Goal: Task Accomplishment & Management: Manage account settings

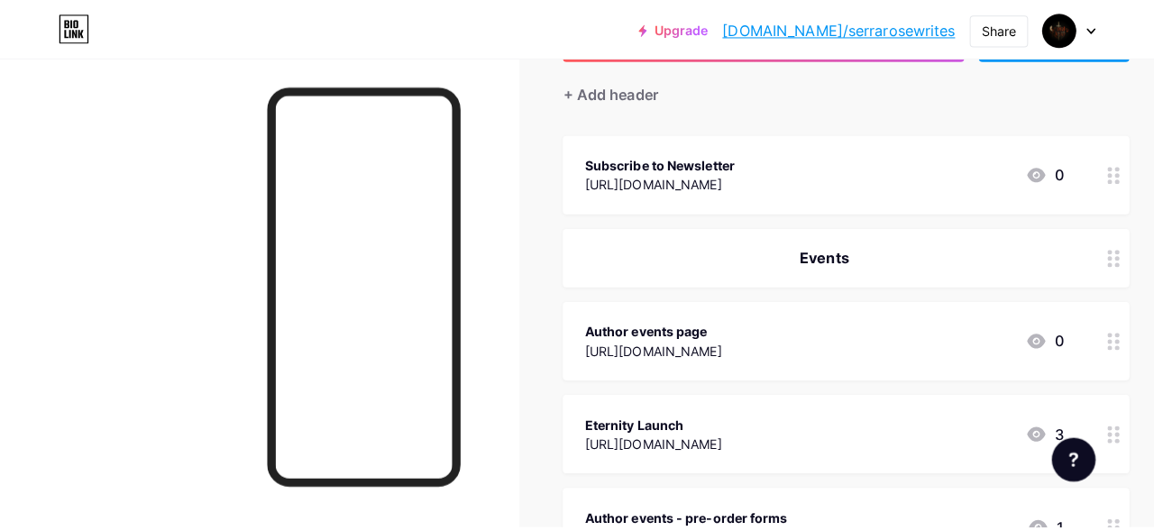
scroll to position [68, 0]
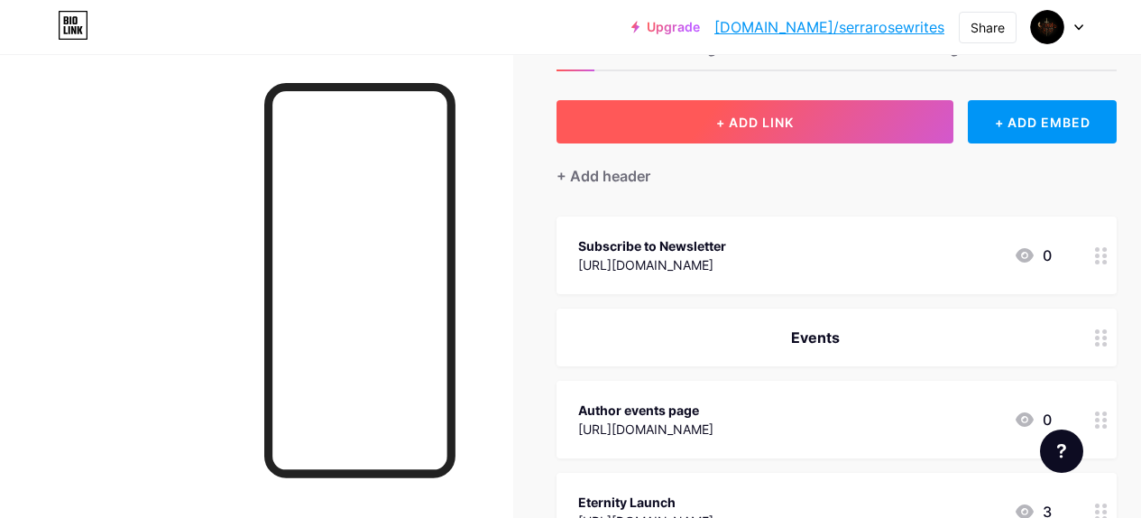
click at [743, 115] on span "+ ADD LINK" at bounding box center [755, 122] width 78 height 15
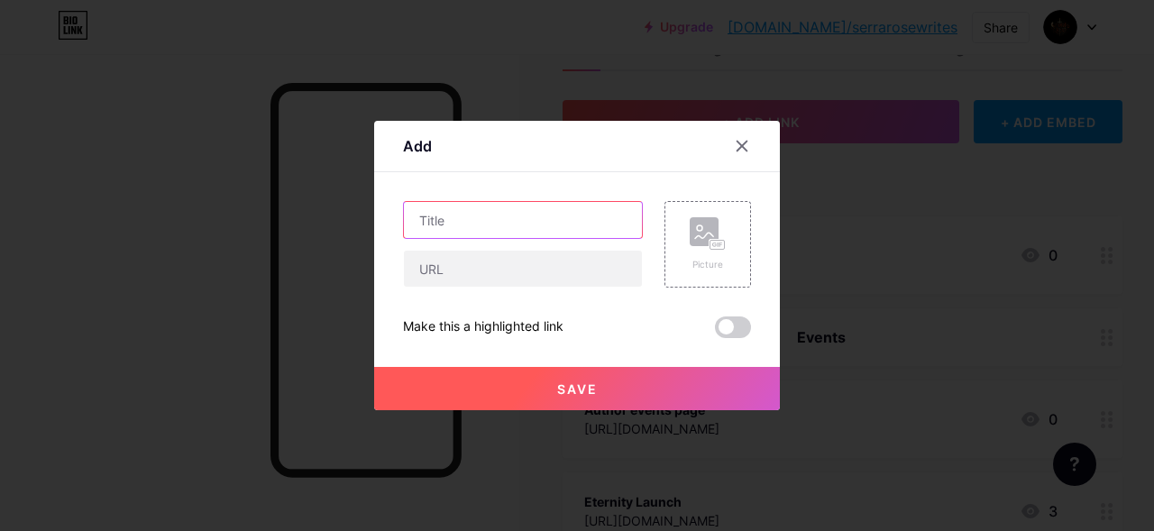
click at [475, 219] on input "text" at bounding box center [523, 220] width 238 height 36
type input "ARC application"
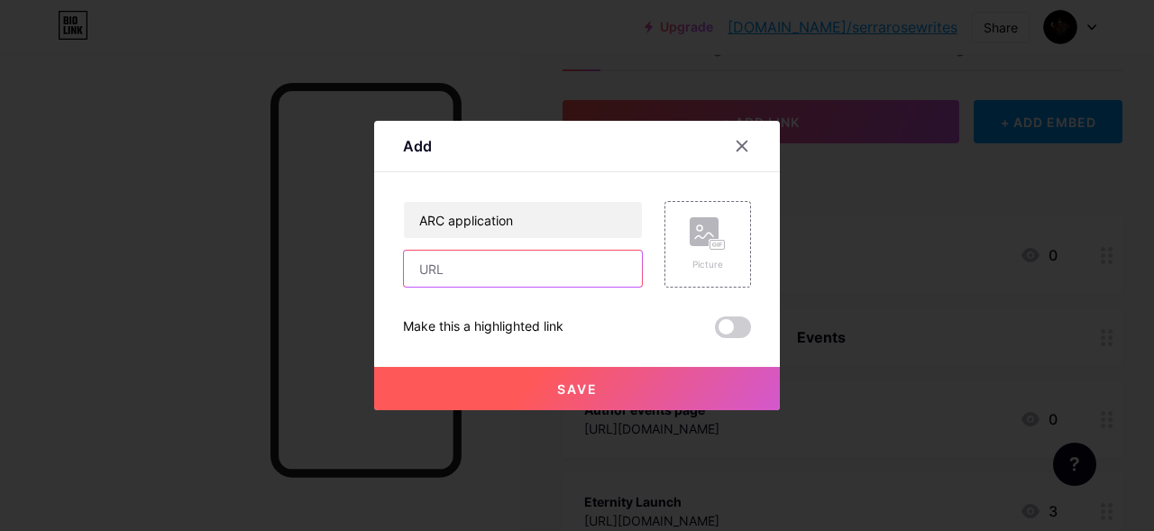
click at [454, 270] on input "text" at bounding box center [523, 269] width 238 height 36
paste input "[URL][DOMAIN_NAME]"
type input "[URL][DOMAIN_NAME]"
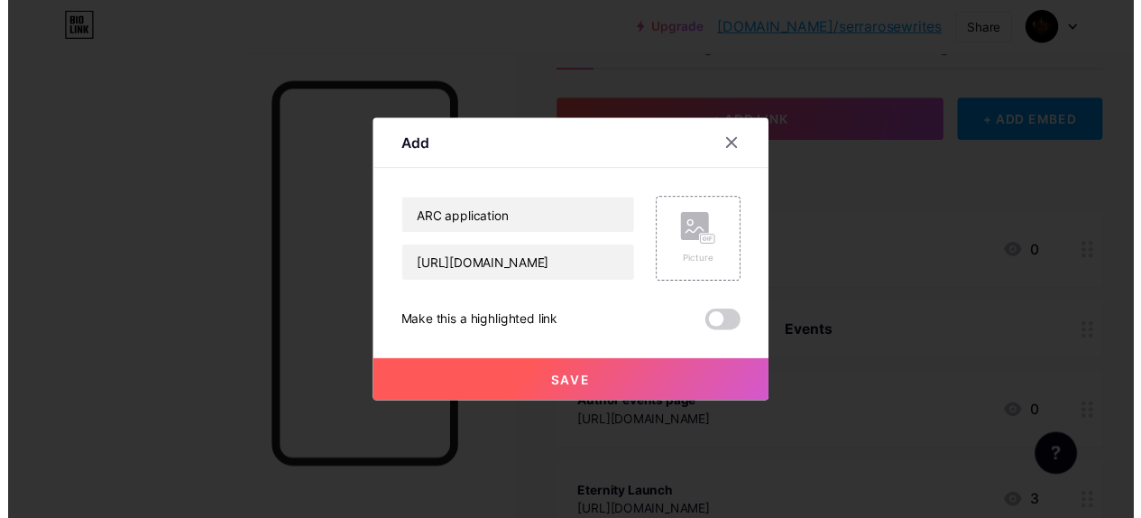
scroll to position [0, 0]
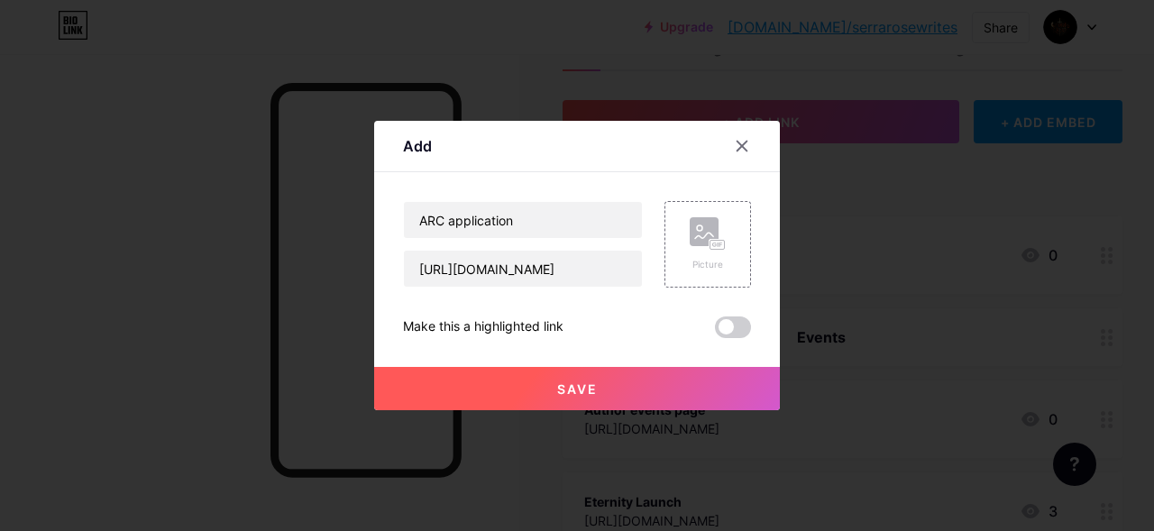
click at [565, 390] on span "Save" at bounding box center [577, 388] width 41 height 15
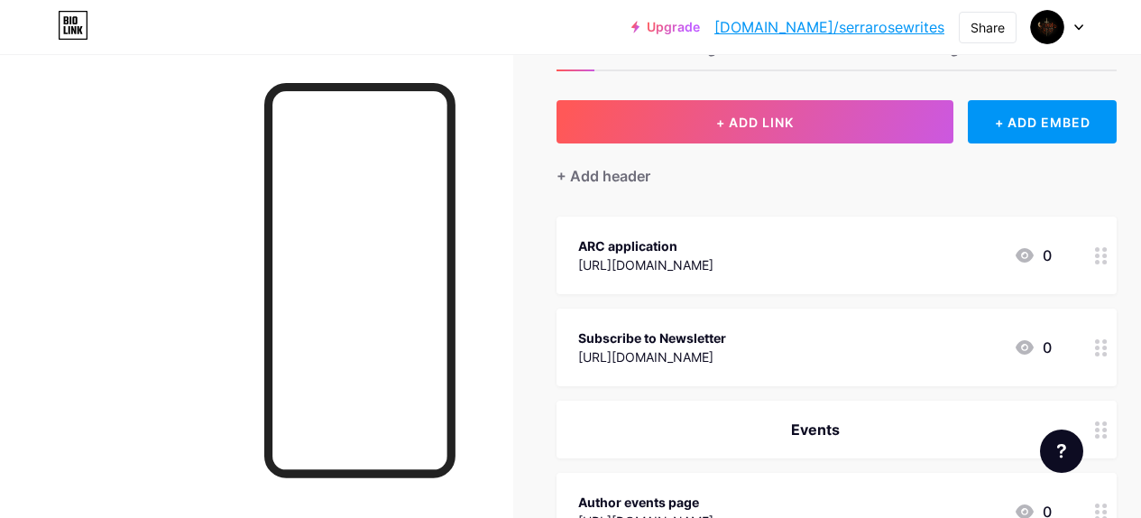
click at [960, 260] on div "ARC application [URL][DOMAIN_NAME] 0" at bounding box center [814, 254] width 473 height 41
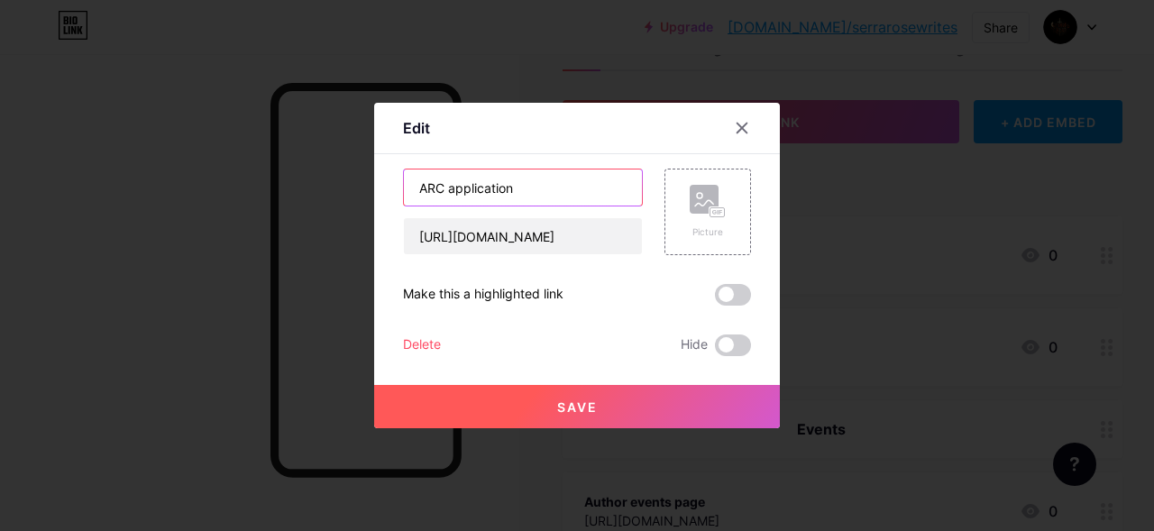
click at [418, 187] on input "ARC application" at bounding box center [523, 188] width 238 height 36
type input "Eternity ARC application"
click at [583, 409] on span "Save" at bounding box center [577, 407] width 41 height 15
